Goal: Information Seeking & Learning: Learn about a topic

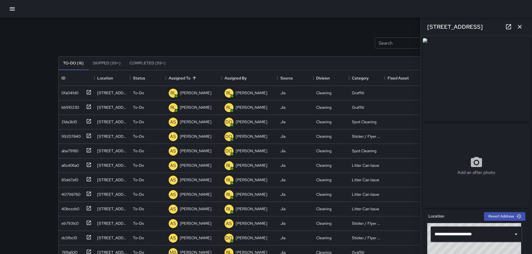
scroll to position [232, 411]
click at [15, 9] on icon "button" at bounding box center [12, 8] width 5 height 3
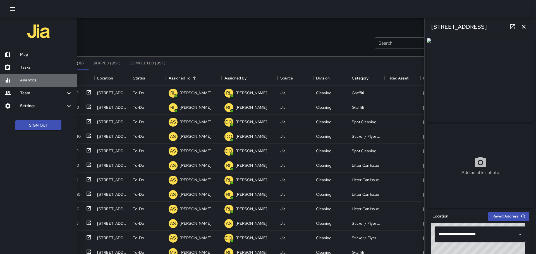
click at [27, 83] on h6 "Analytics" at bounding box center [46, 80] width 52 height 6
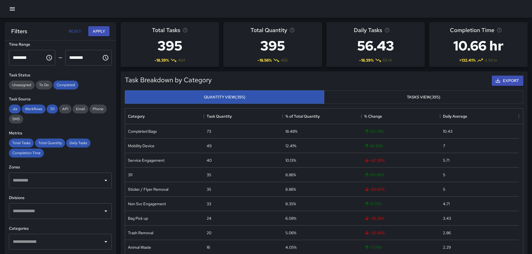
scroll to position [84, 0]
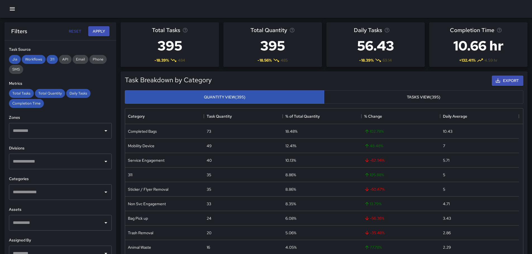
click at [35, 194] on input "text" at bounding box center [55, 192] width 89 height 11
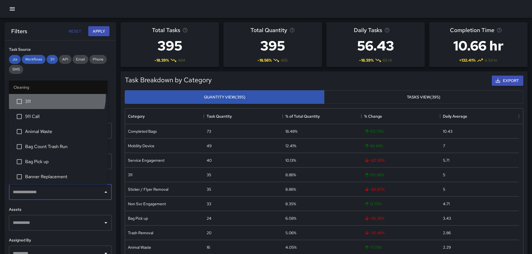
click at [56, 97] on li "311" at bounding box center [58, 101] width 99 height 15
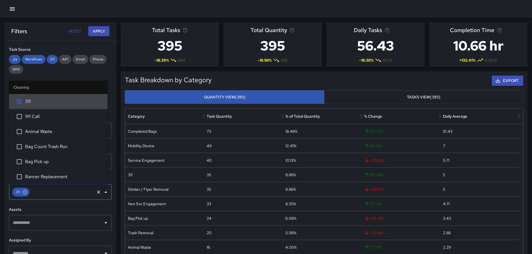
click at [99, 27] on button "Apply" at bounding box center [98, 31] width 21 height 10
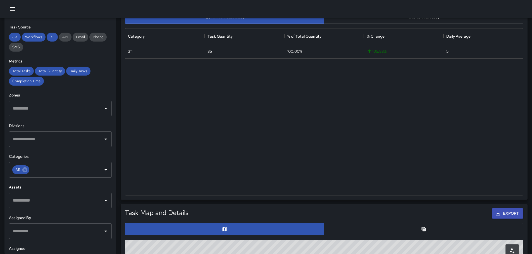
scroll to position [167, 0]
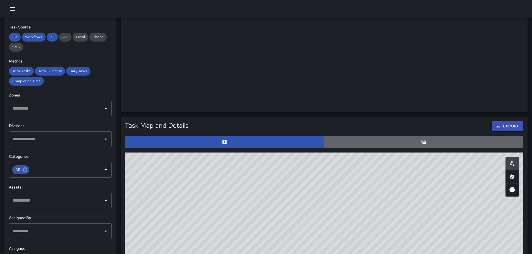
click at [347, 140] on button "button" at bounding box center [423, 142] width 199 height 12
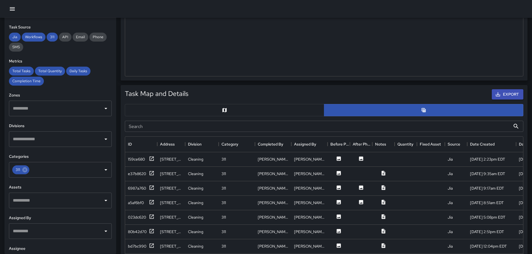
scroll to position [279, 0]
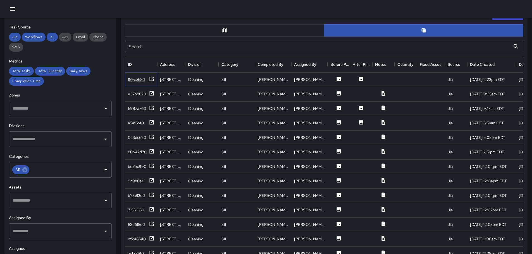
click at [131, 80] on div "159ce680" at bounding box center [136, 80] width 17 height 6
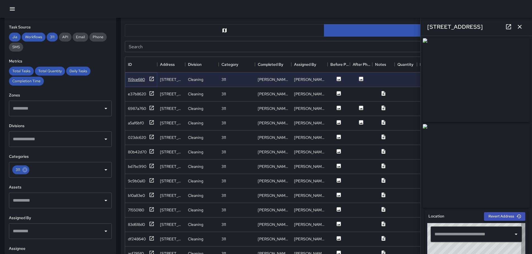
type input "**********"
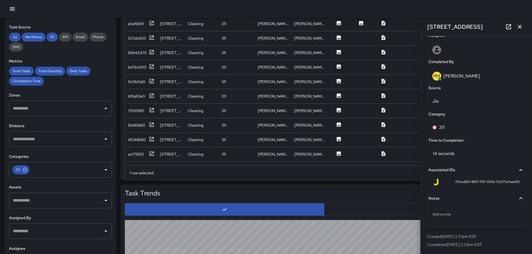
scroll to position [475, 0]
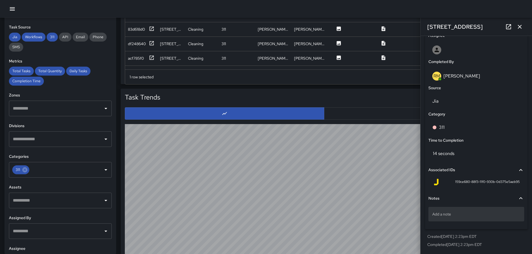
click at [457, 213] on p "Add a note" at bounding box center [476, 215] width 88 height 6
type textarea "**********"
click at [448, 227] on div "**********" at bounding box center [476, 209] width 98 height 37
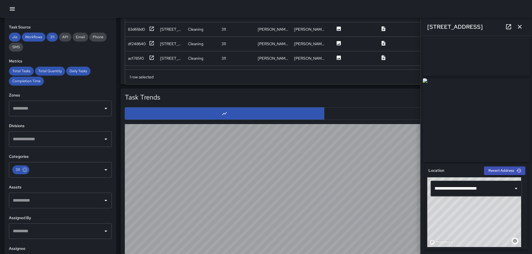
scroll to position [44, 0]
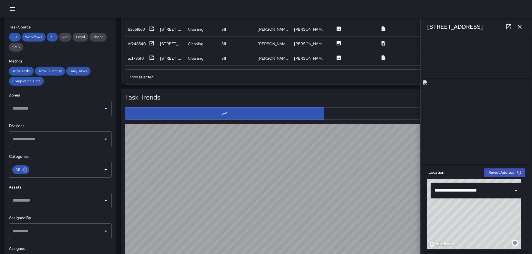
click at [526, 28] on div "[STREET_ADDRESS]" at bounding box center [475, 27] width 111 height 18
click at [521, 26] on icon "button" at bounding box center [519, 26] width 7 height 7
